Goal: Task Accomplishment & Management: Use online tool/utility

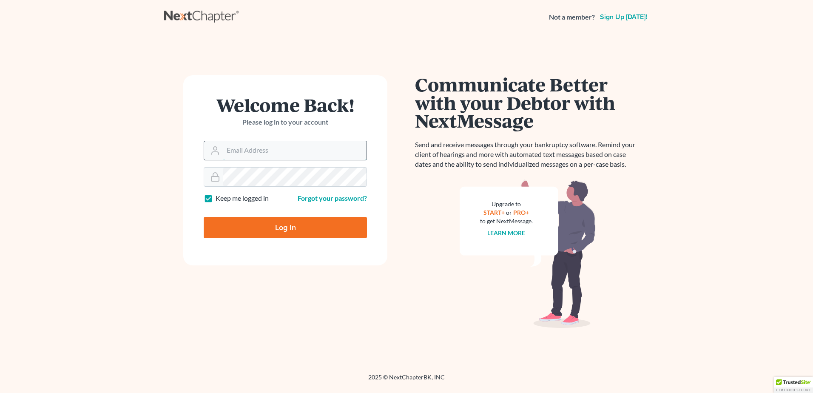
click at [294, 149] on input "Email Address" at bounding box center [294, 150] width 143 height 19
type input "[PERSON_NAME][EMAIL_ADDRESS][DOMAIN_NAME]"
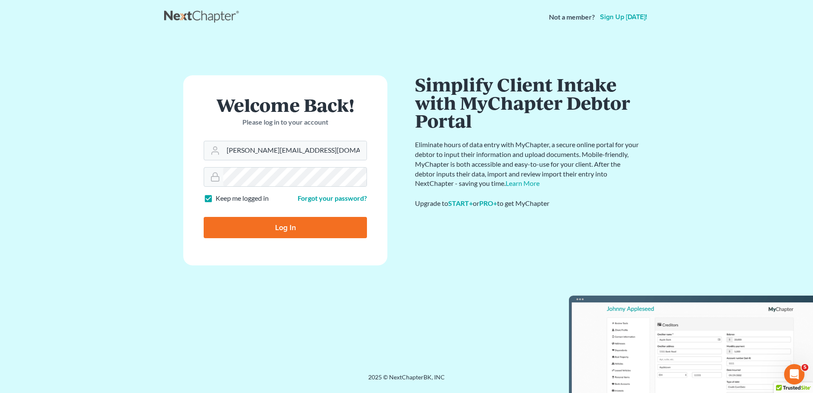
click at [289, 224] on input "Log In" at bounding box center [285, 227] width 163 height 21
type input "Thinking..."
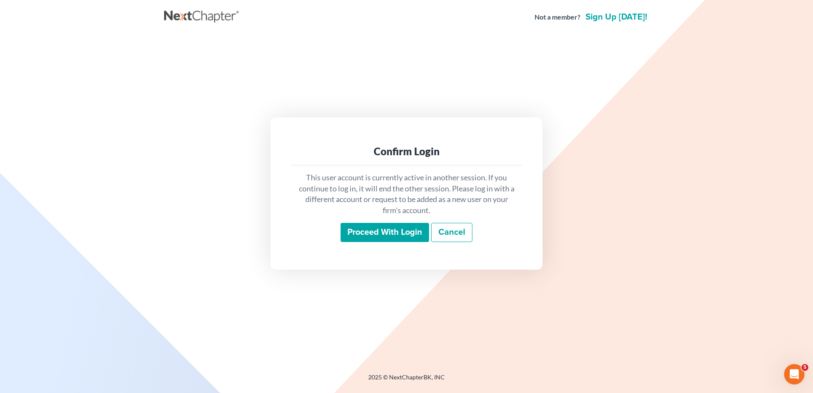
click at [378, 231] on input "Proceed with login" at bounding box center [385, 233] width 88 height 20
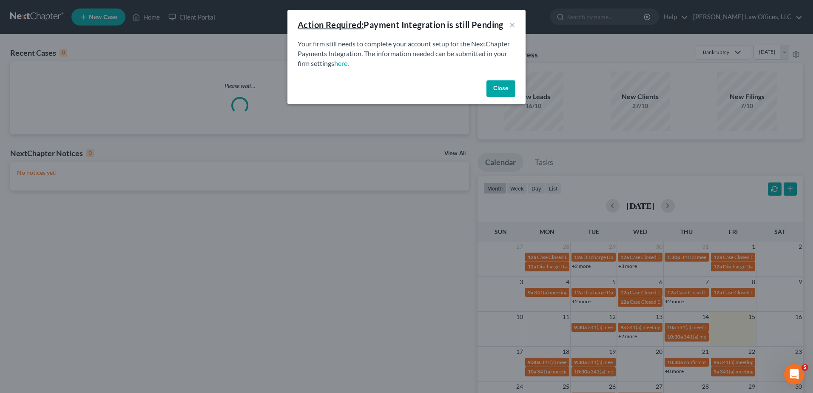
click at [494, 91] on button "Close" at bounding box center [501, 88] width 29 height 17
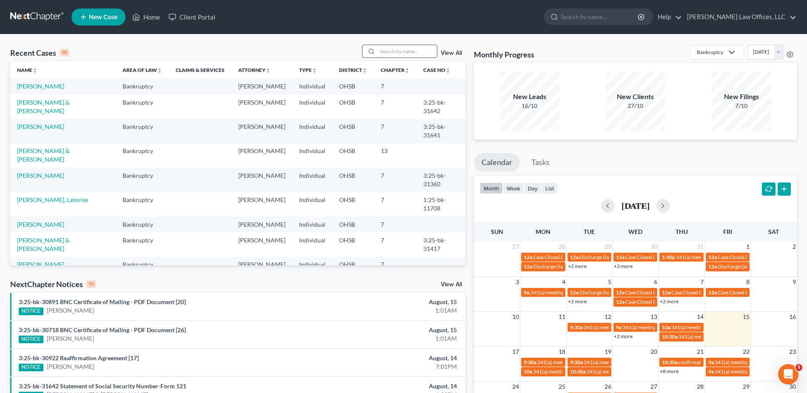
click at [396, 51] on input "search" at bounding box center [407, 51] width 60 height 12
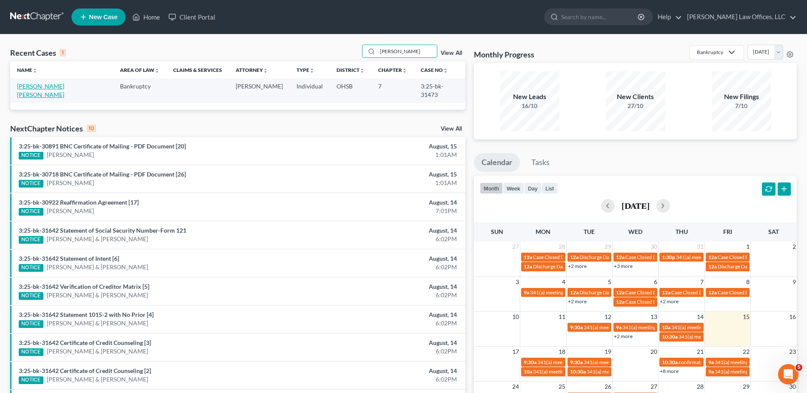
type input "[PERSON_NAME]"
click at [47, 85] on link "[PERSON_NAME] [PERSON_NAME]" at bounding box center [40, 91] width 47 height 16
select select "4"
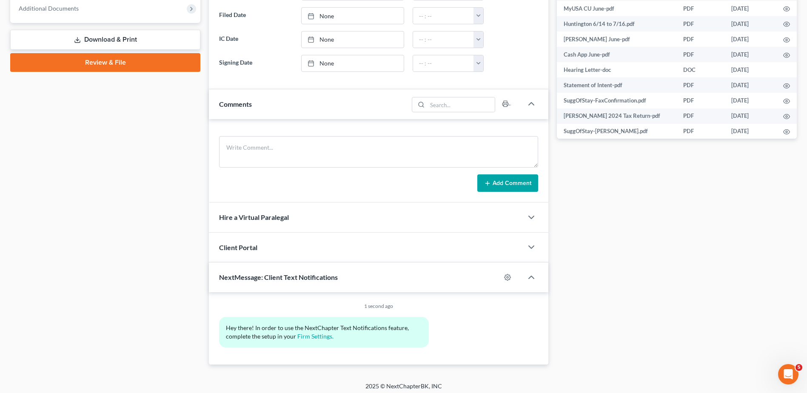
scroll to position [367, 0]
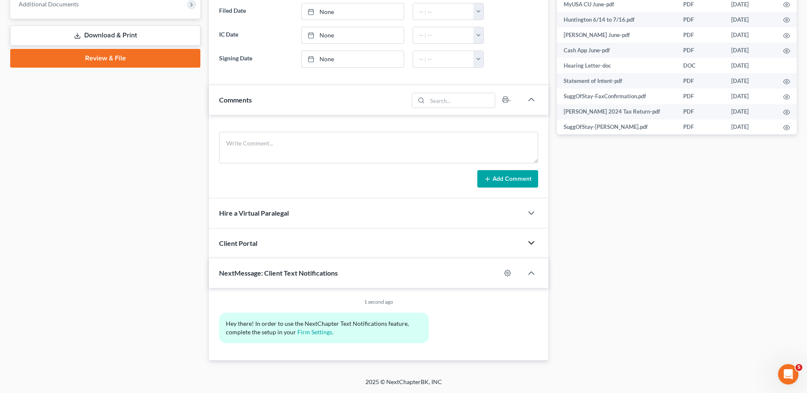
click at [530, 242] on icon "button" at bounding box center [531, 243] width 10 height 10
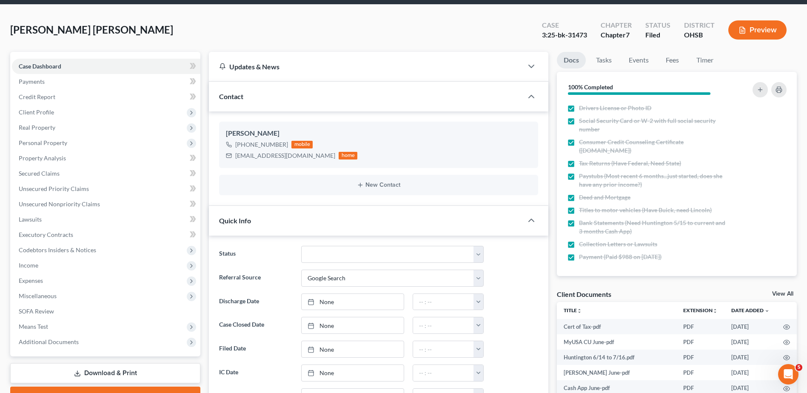
scroll to position [27, 0]
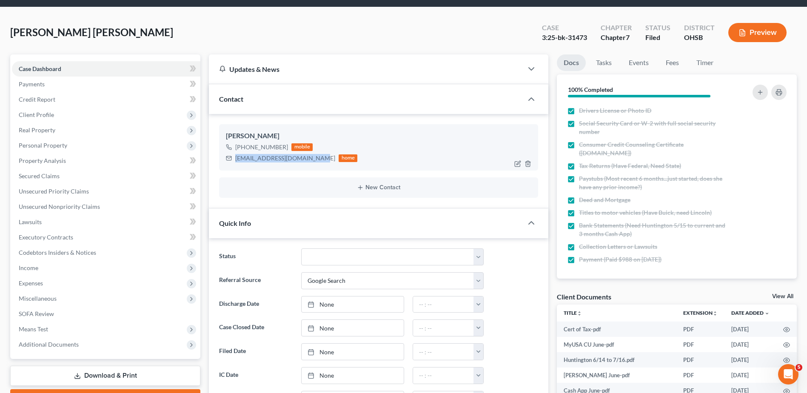
drag, startPoint x: 308, startPoint y: 157, endPoint x: 234, endPoint y: 161, distance: 74.5
click at [234, 161] on div "[EMAIL_ADDRESS][DOMAIN_NAME] home" at bounding box center [291, 158] width 131 height 11
drag, startPoint x: 234, startPoint y: 161, endPoint x: 247, endPoint y: 157, distance: 13.4
copy div "[EMAIL_ADDRESS][DOMAIN_NAME]"
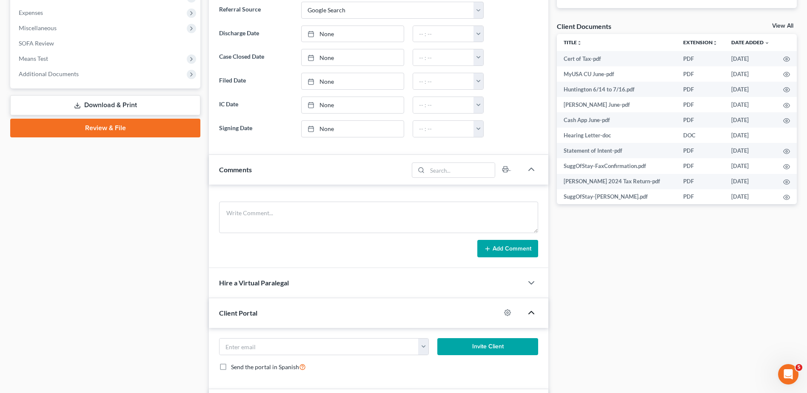
scroll to position [428, 0]
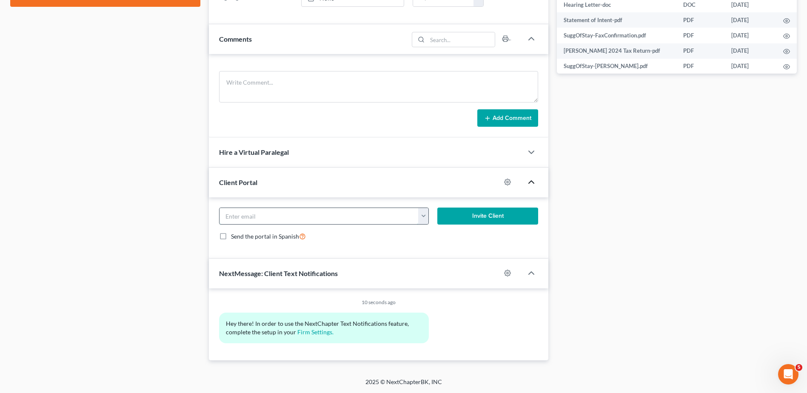
paste input "[EMAIL_ADDRESS][DOMAIN_NAME]"
type input "[EMAIL_ADDRESS][DOMAIN_NAME]"
click at [475, 215] on button "Invite Client" at bounding box center [487, 216] width 101 height 17
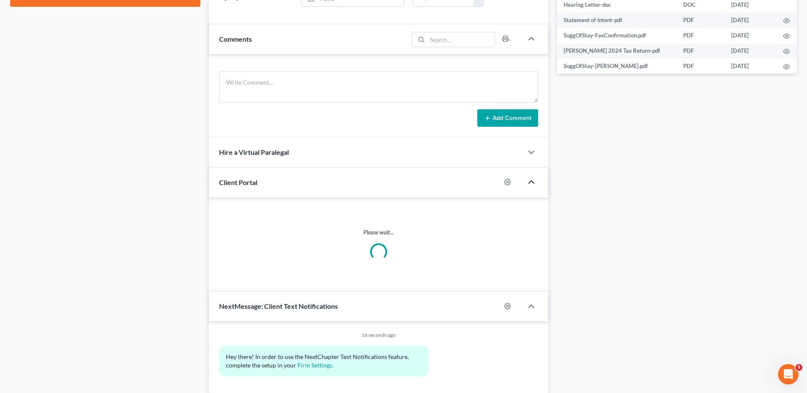
scroll to position [420, 0]
